Goal: Information Seeking & Learning: Learn about a topic

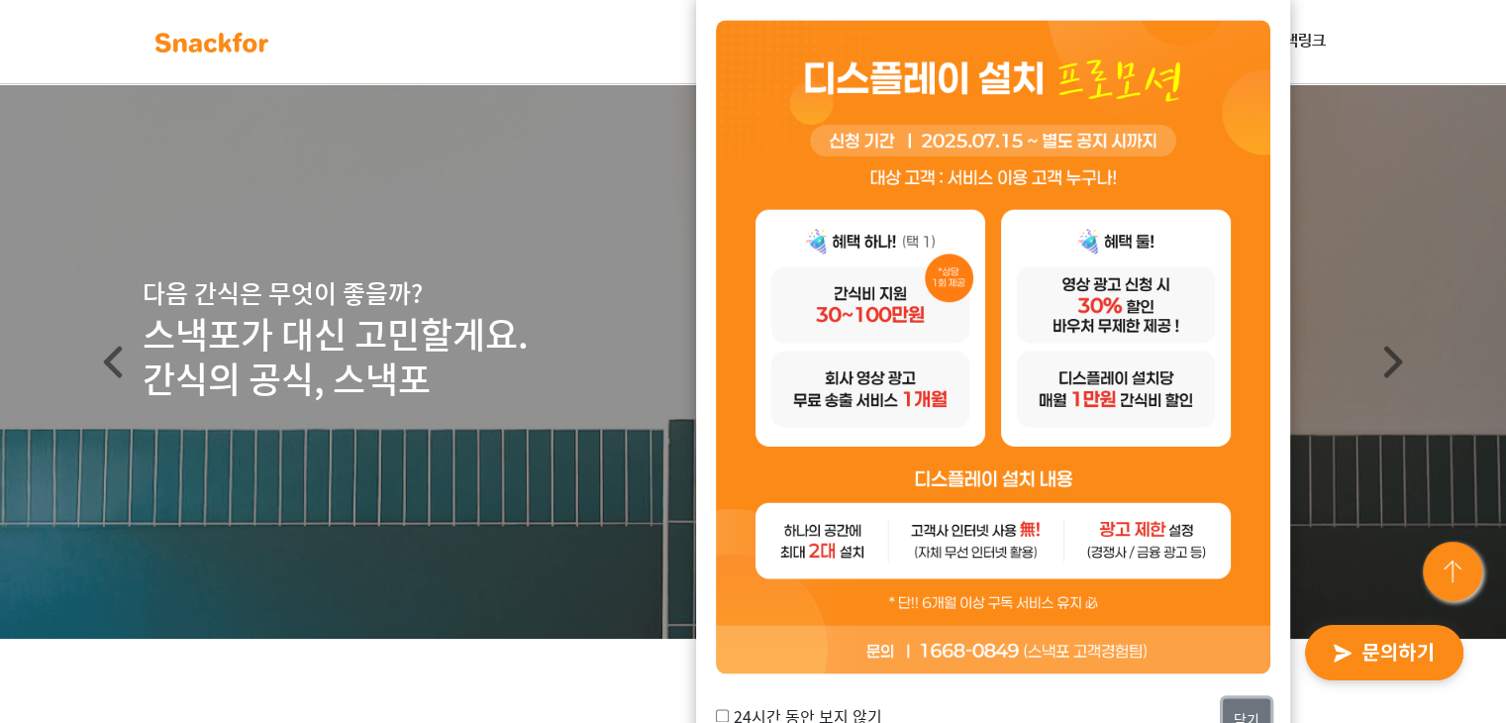
click at [1243, 702] on button "닫기" at bounding box center [1247, 719] width 48 height 43
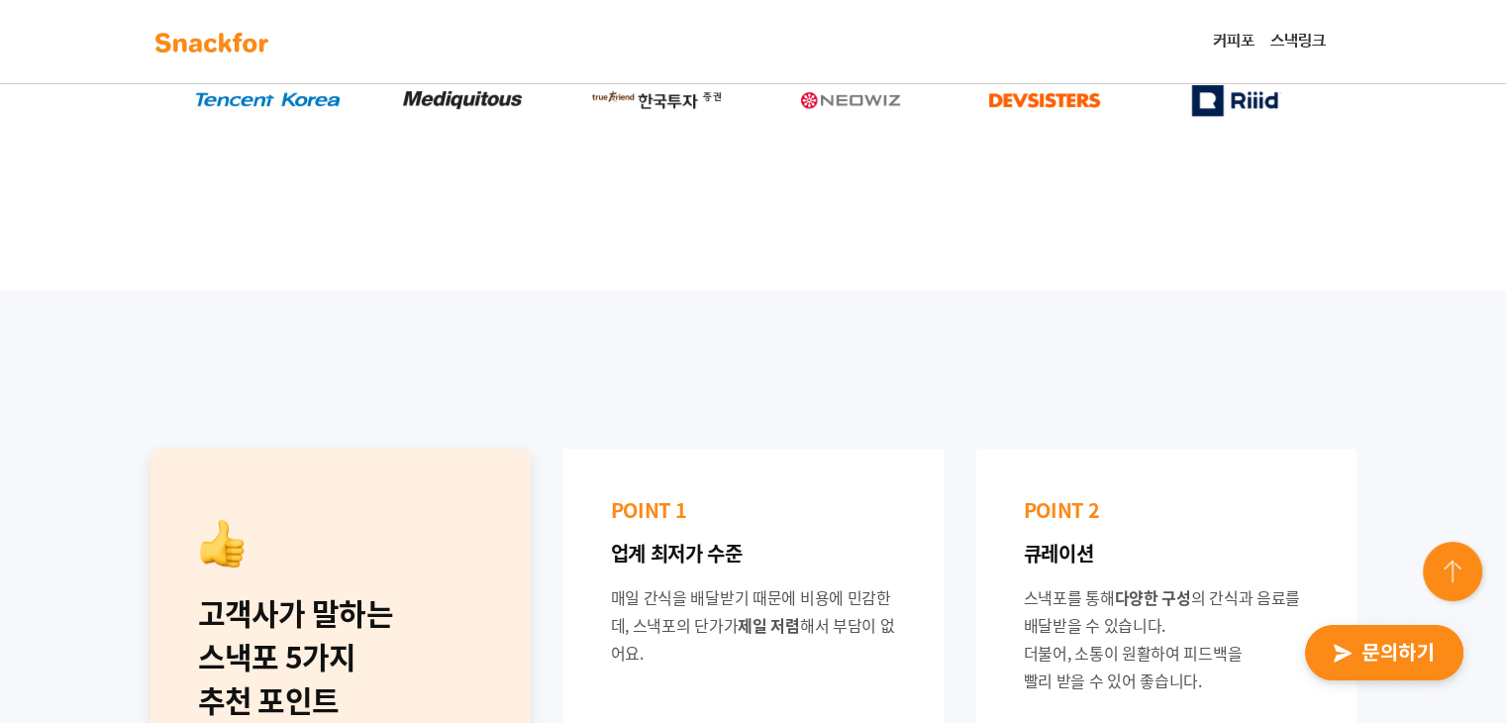
scroll to position [792, 0]
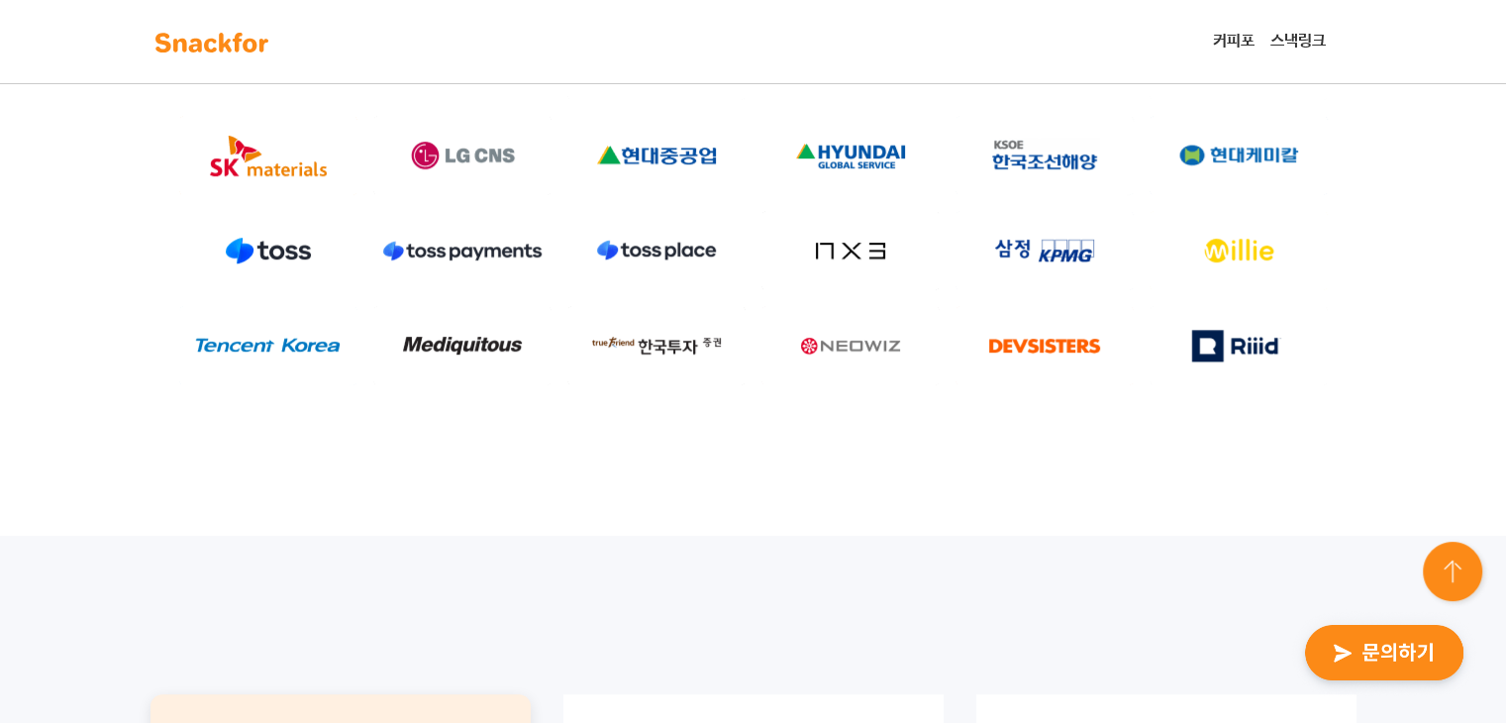
click at [1410, 395] on div "업계의 리더 기업들과 함께 만들어갑니다!" at bounding box center [753, 191] width 1506 height 689
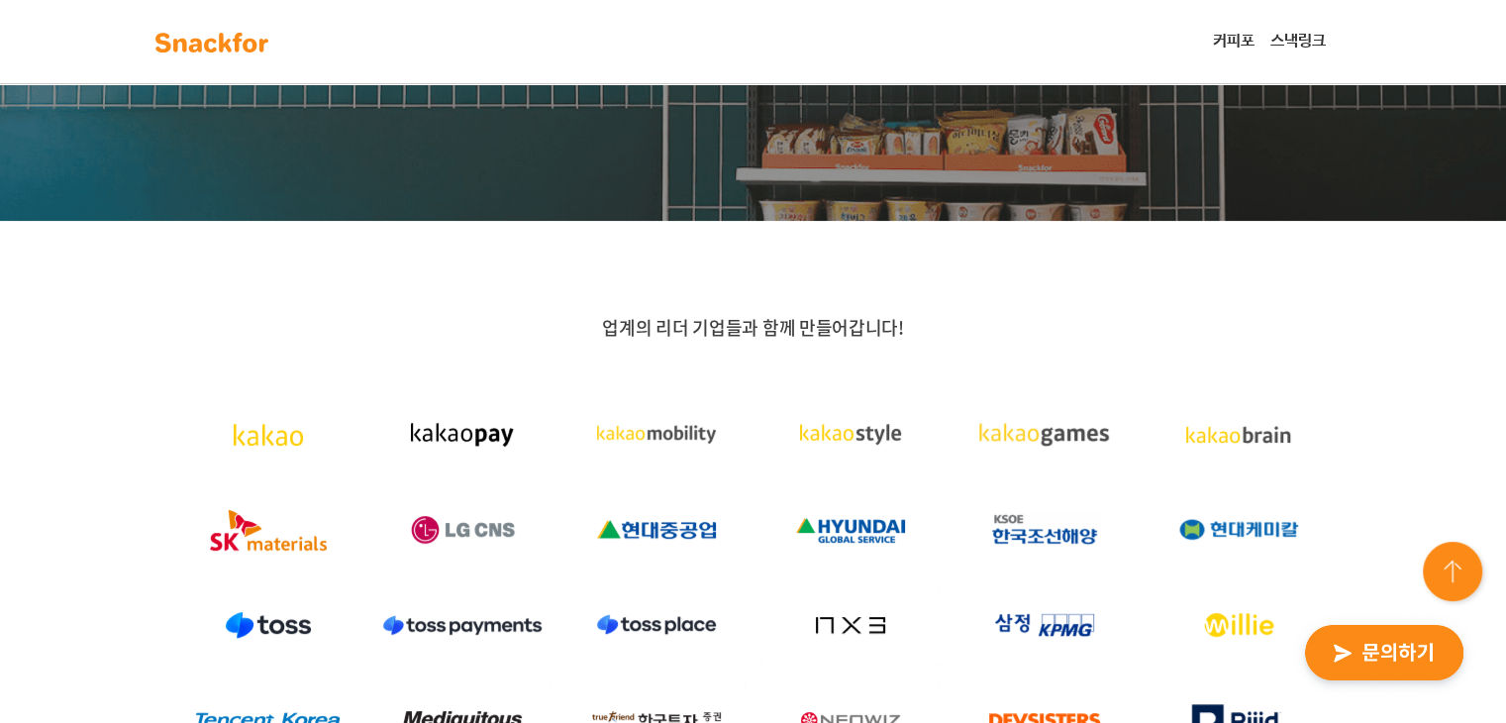
scroll to position [0, 0]
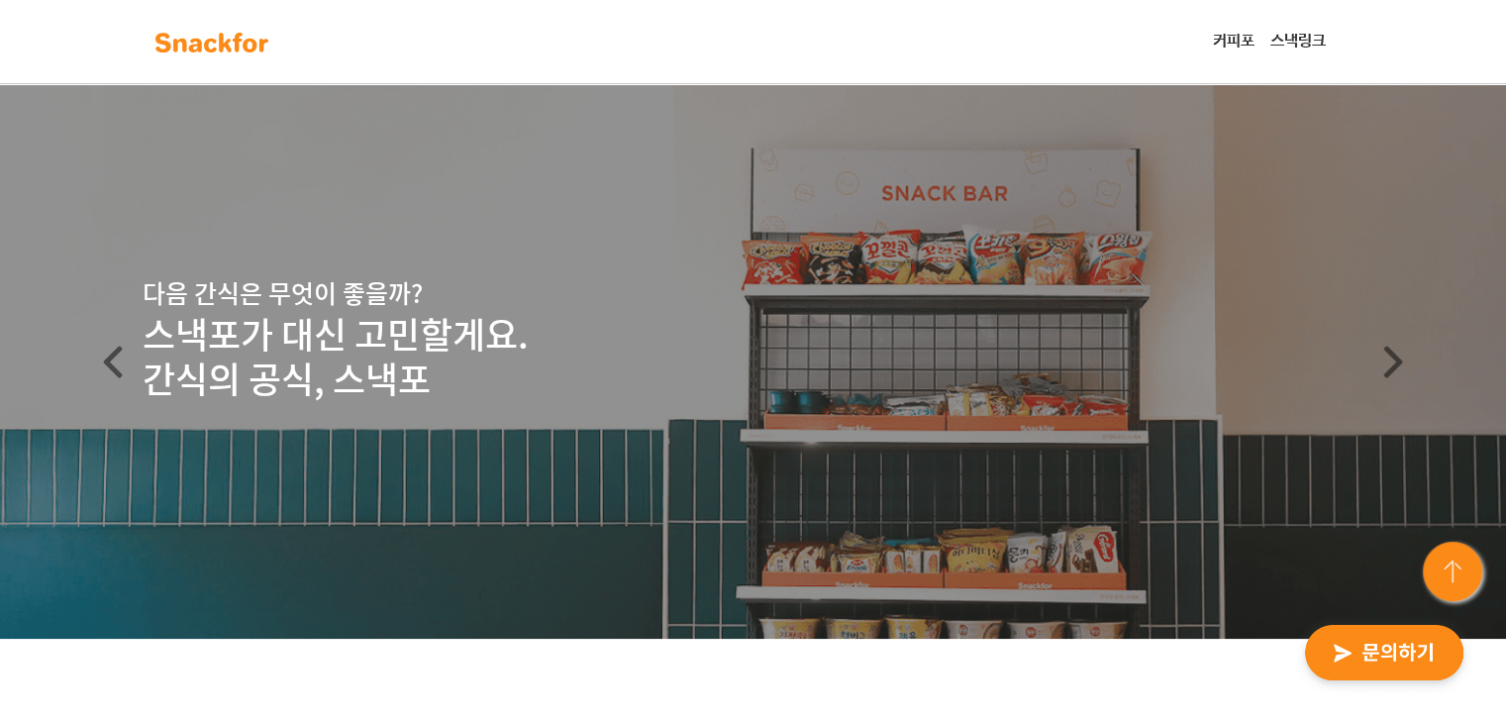
click at [1303, 46] on link "스낵링크" at bounding box center [1297, 42] width 71 height 40
click at [1222, 32] on link "커피포" at bounding box center [1233, 42] width 57 height 40
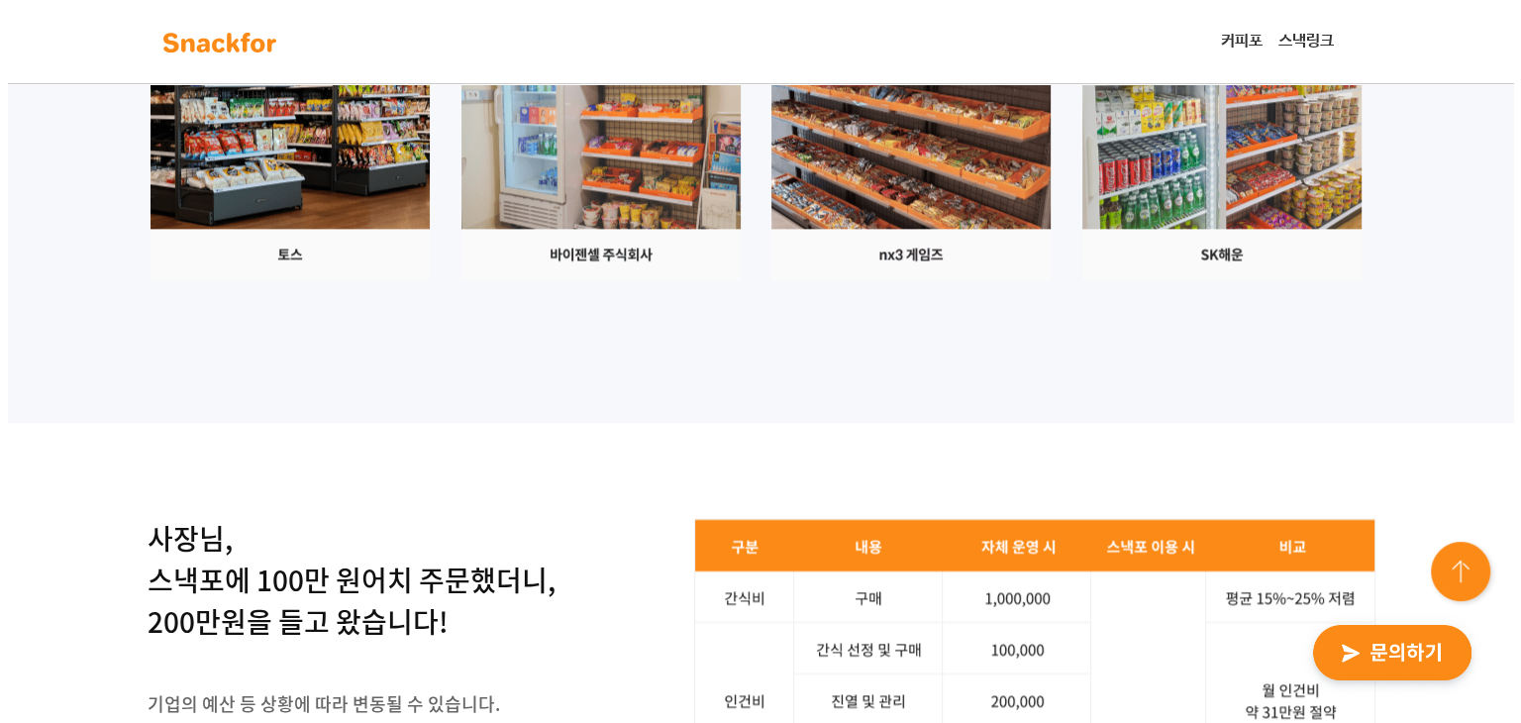
scroll to position [3168, 0]
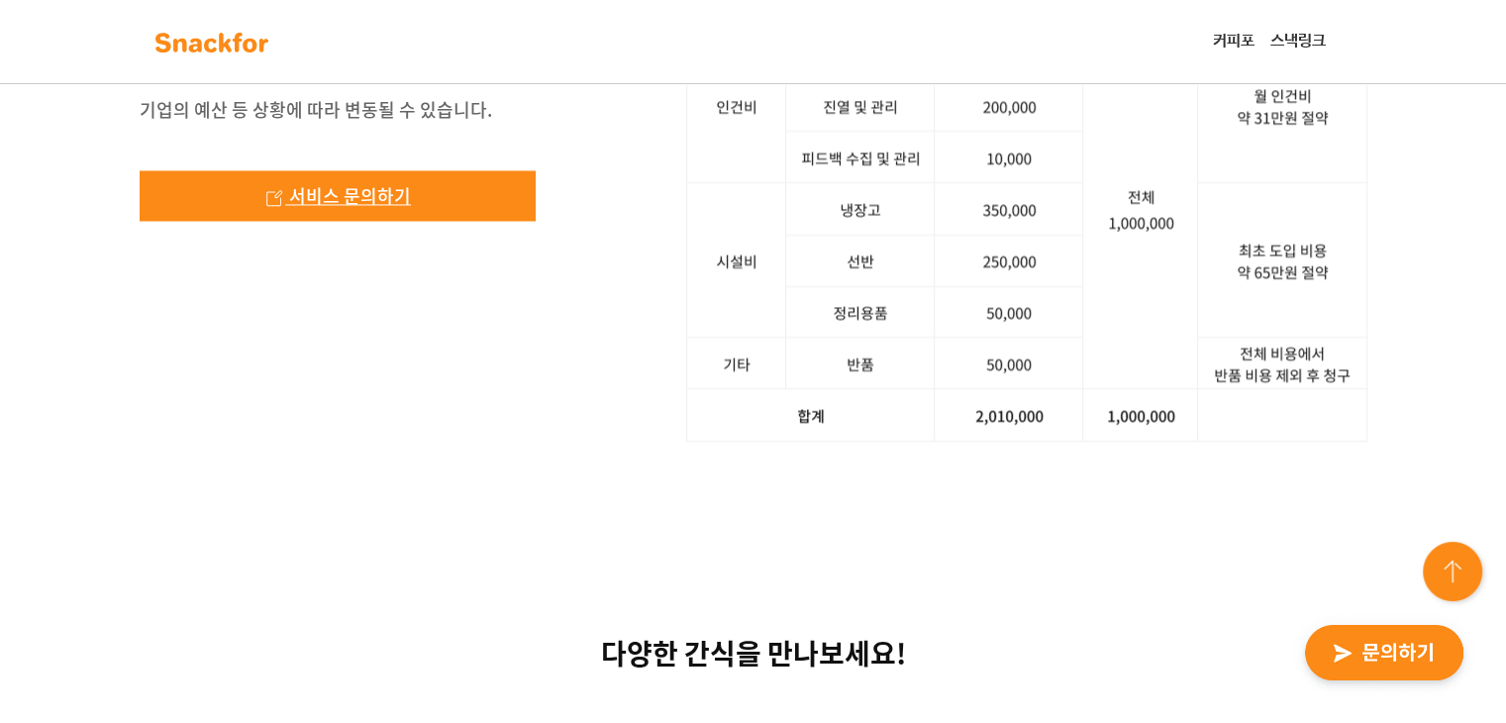
click at [465, 221] on link "서비스 문의하기" at bounding box center [338, 195] width 396 height 50
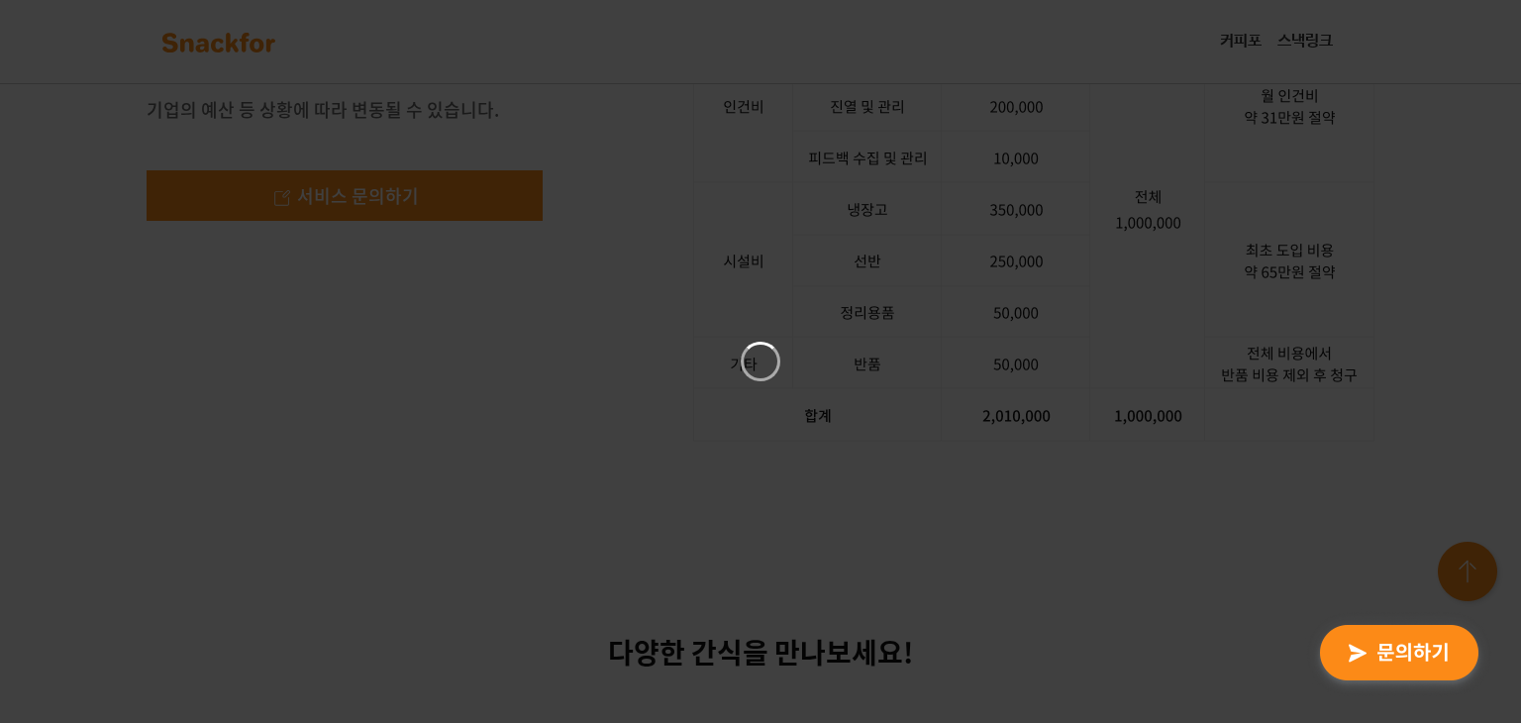
drag, startPoint x: 375, startPoint y: 340, endPoint x: 403, endPoint y: 342, distance: 27.8
click at [376, 341] on div at bounding box center [760, 361] width 1521 height 723
click at [555, 322] on div at bounding box center [760, 361] width 1521 height 723
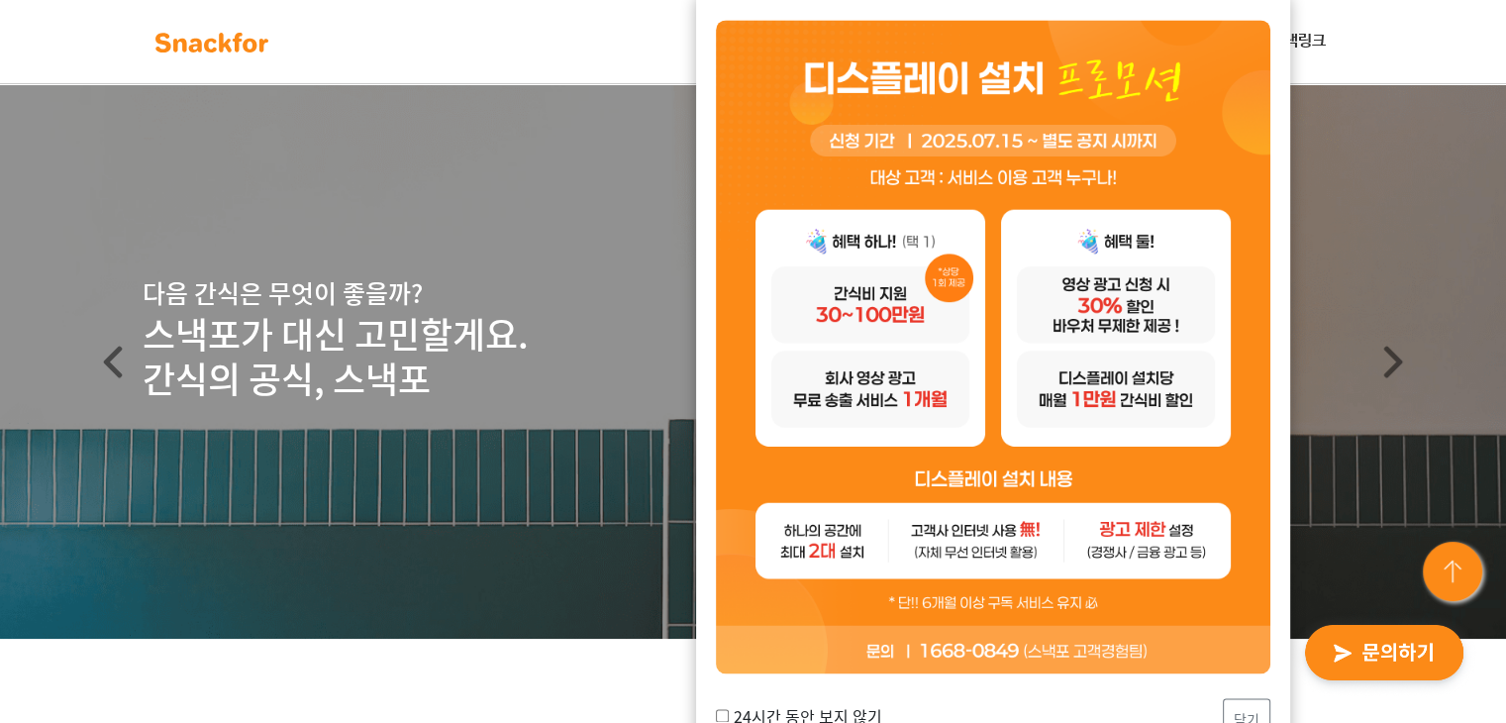
click at [1247, 170] on img at bounding box center [993, 346] width 554 height 653
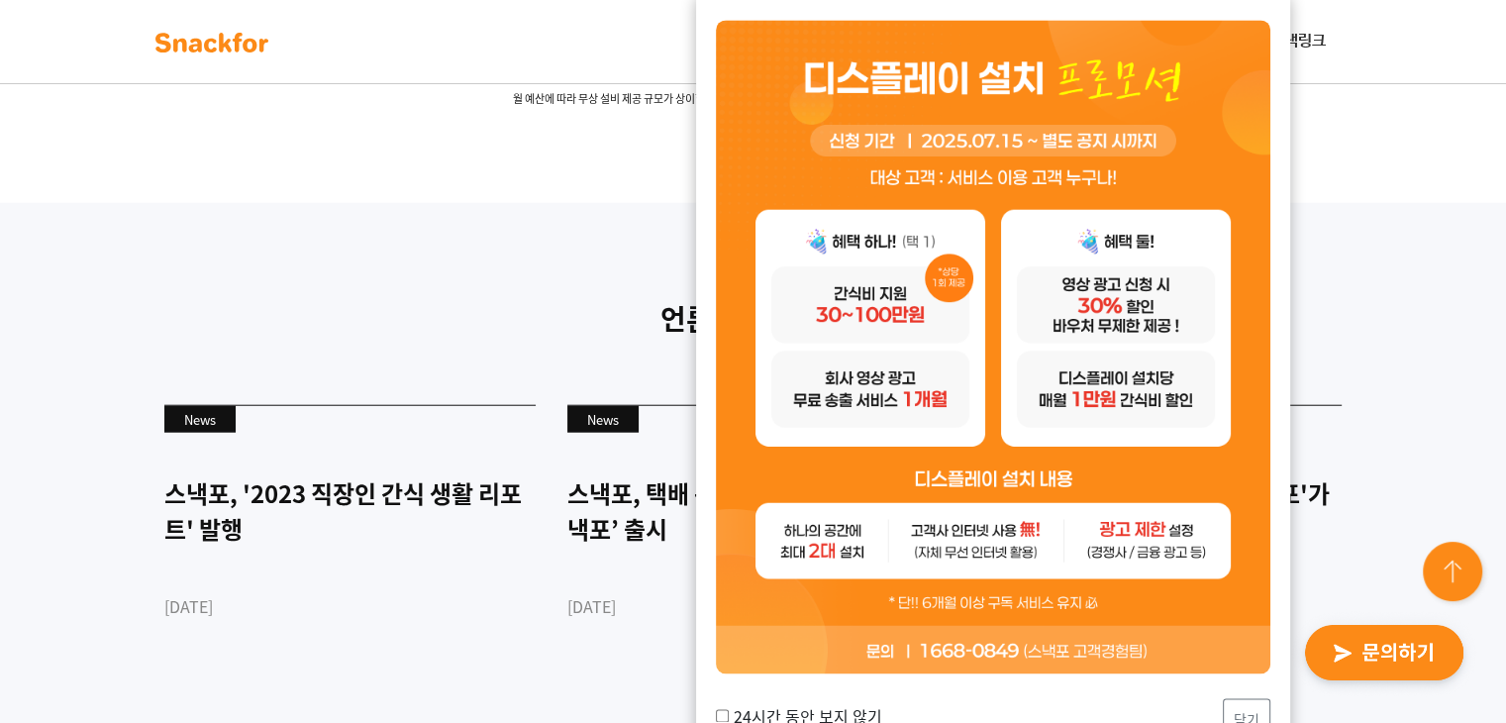
scroll to position [5579, 0]
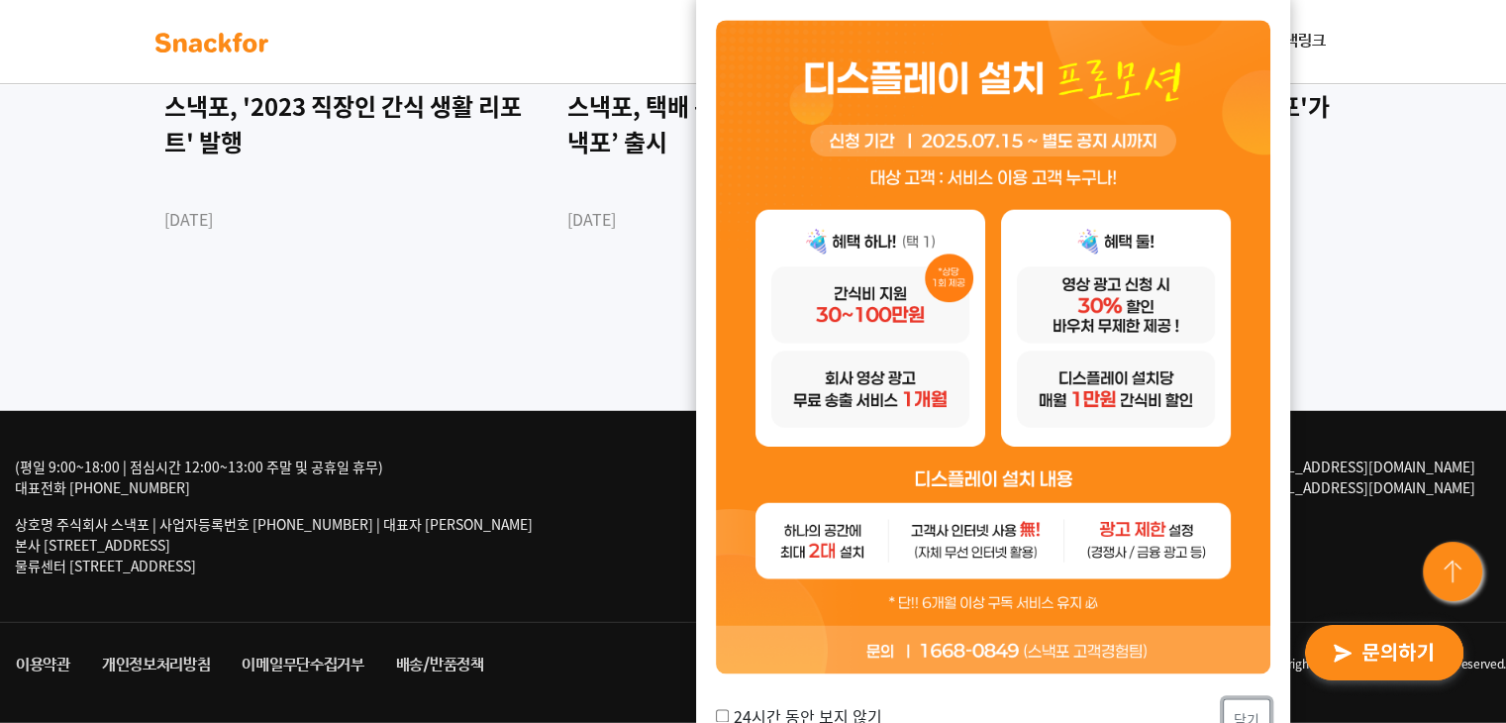
click at [1243, 705] on button "닫기" at bounding box center [1247, 719] width 48 height 43
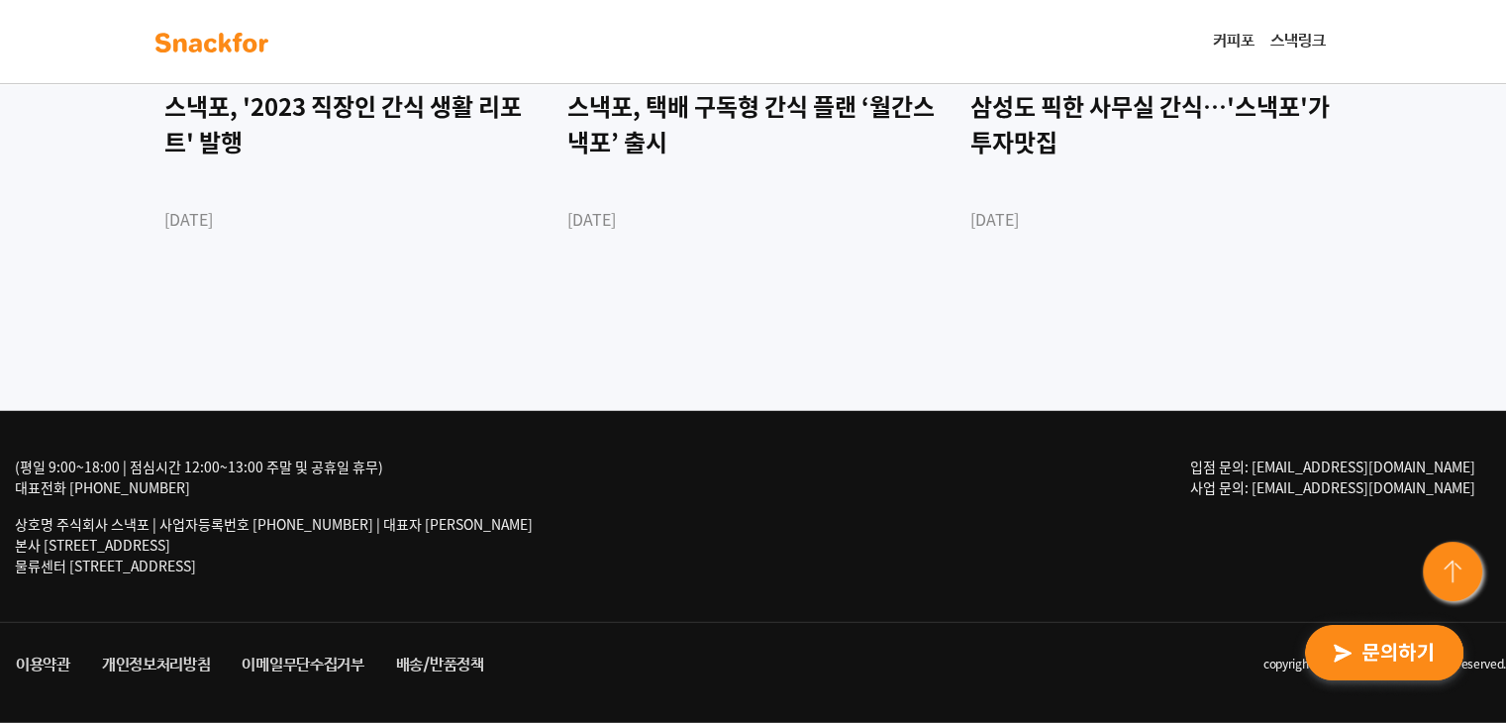
click at [542, 518] on div "(평일 9:00~18:00 | 점심시간 12:00~13:00 주말 및 공휴일 휴무) 대표전화 1668-0849 상호명 주식회사 스낵포 | 사업…" at bounding box center [753, 516] width 1506 height 211
